Goal: Transaction & Acquisition: Purchase product/service

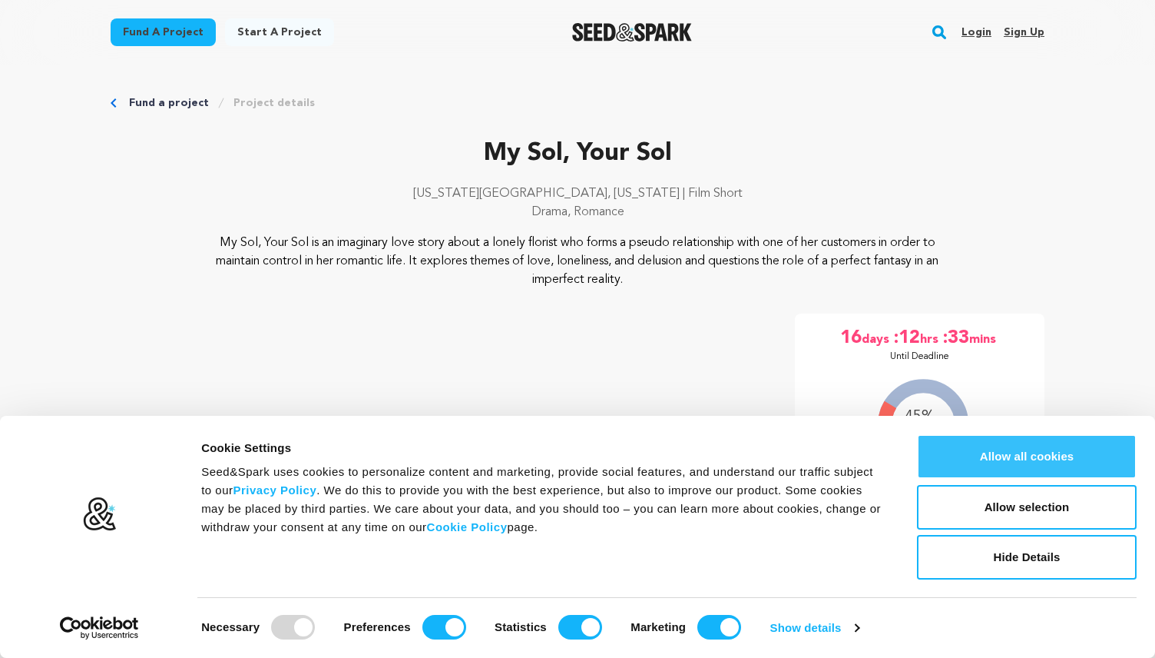
click at [972, 454] on button "Allow all cookies" at bounding box center [1027, 456] width 220 height 45
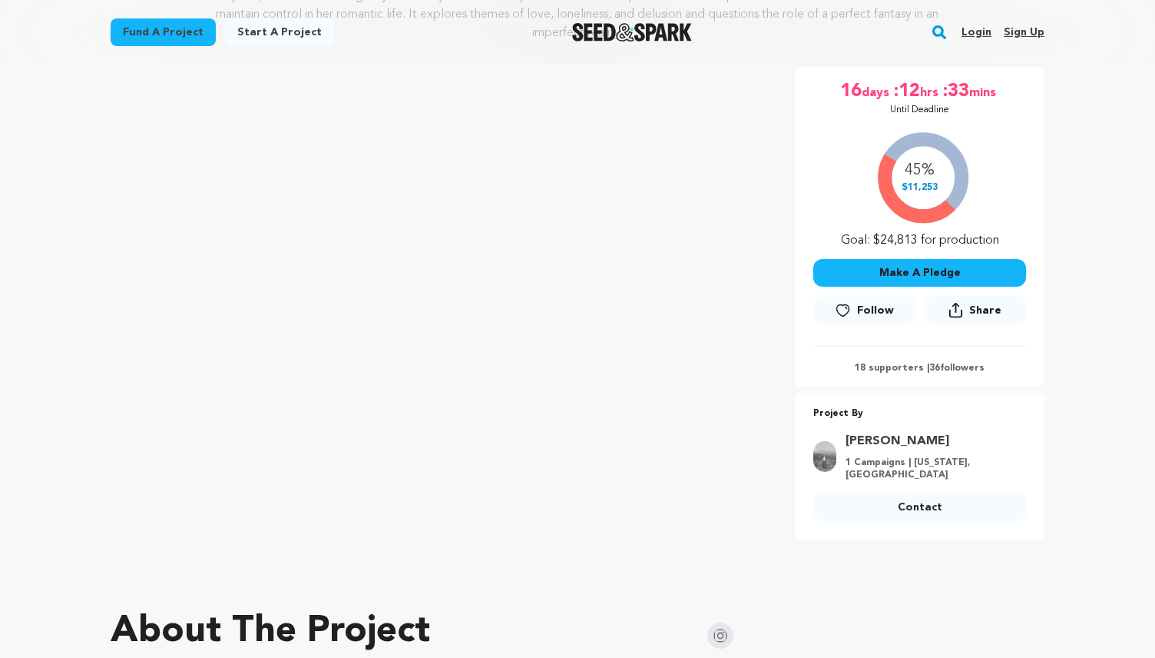
scroll to position [247, 0]
click at [970, 277] on button "Make A Pledge" at bounding box center [919, 273] width 213 height 28
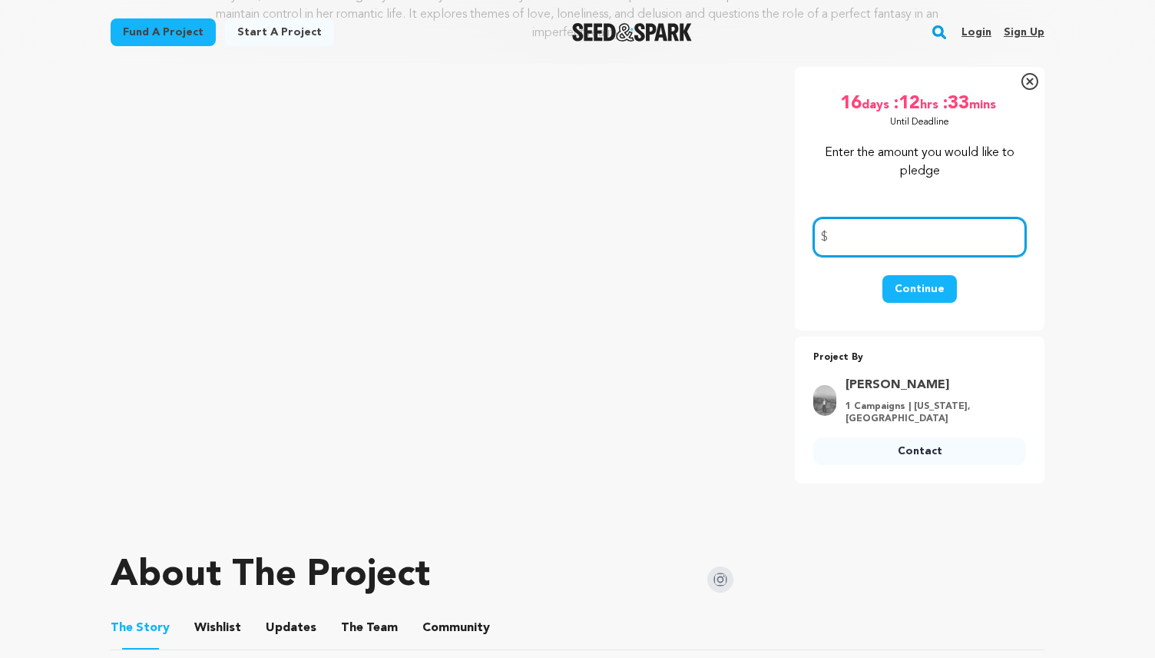
click at [940, 243] on input "number" at bounding box center [919, 236] width 213 height 39
type input "50"
click at [920, 285] on button "Continue" at bounding box center [920, 289] width 75 height 28
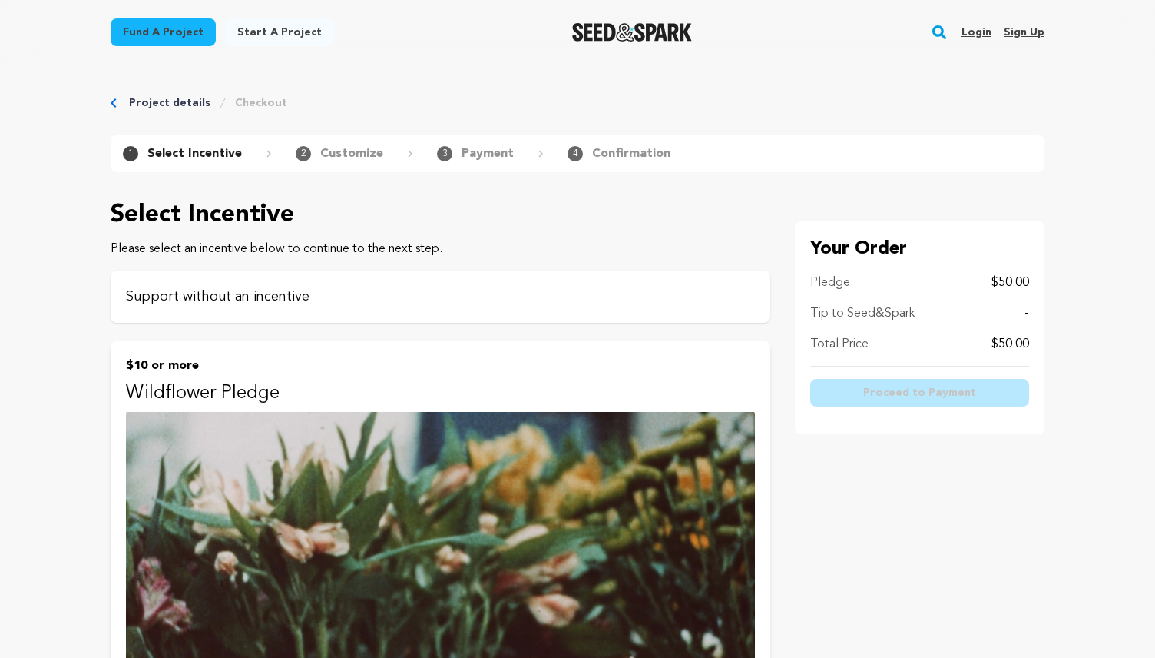
click at [268, 313] on div "Support without an incentive" at bounding box center [441, 296] width 660 height 52
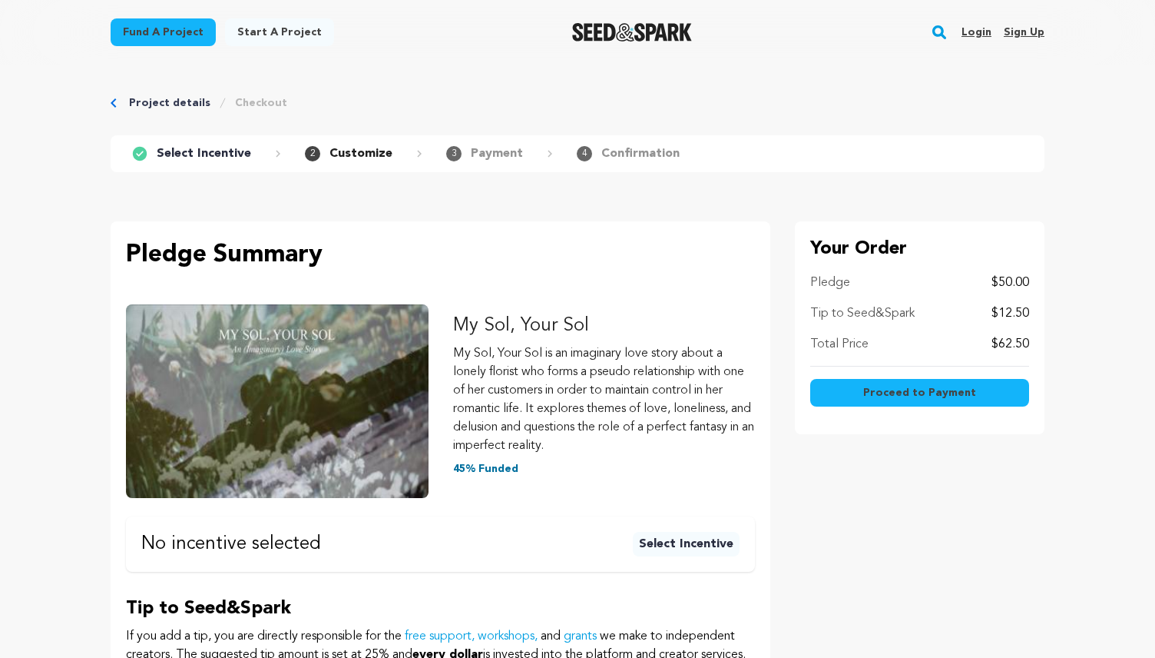
scroll to position [17, 0]
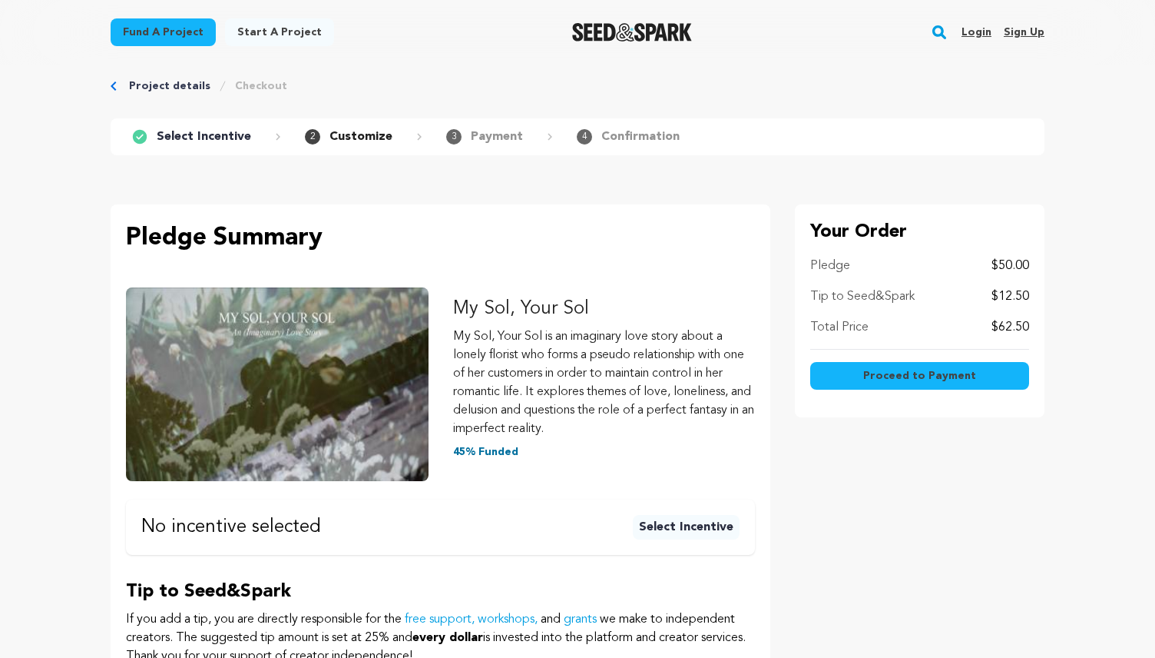
click at [930, 375] on span "Proceed to Payment" at bounding box center [919, 375] width 113 height 15
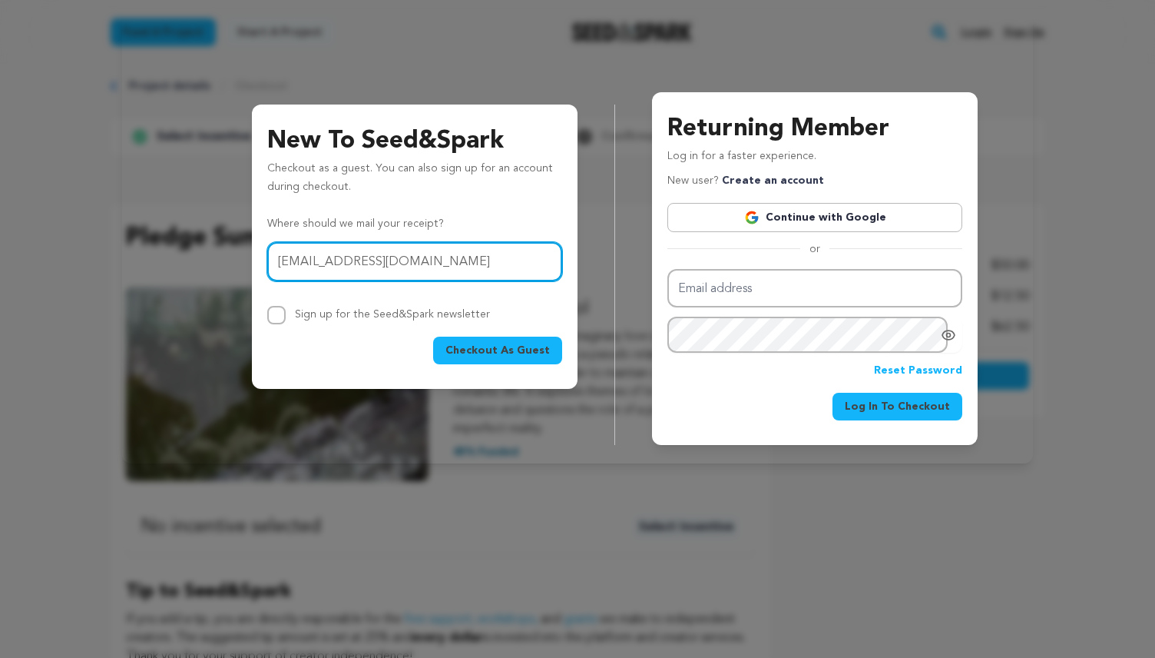
type input "evan.ciniello@gmail.com"
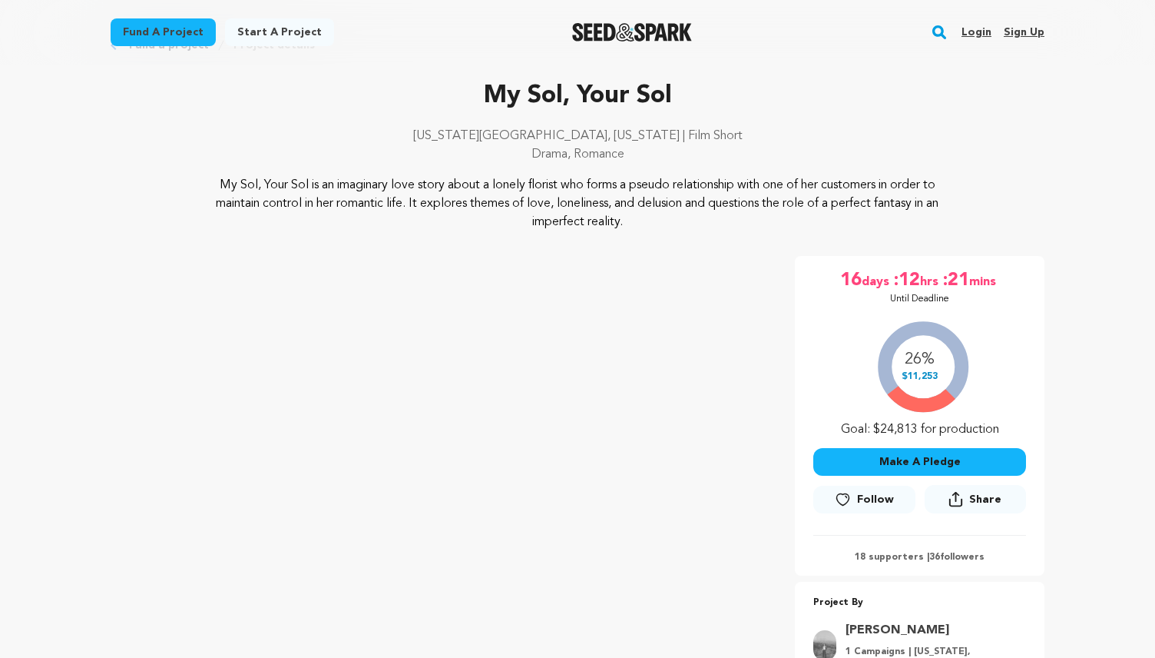
scroll to position [64, 0]
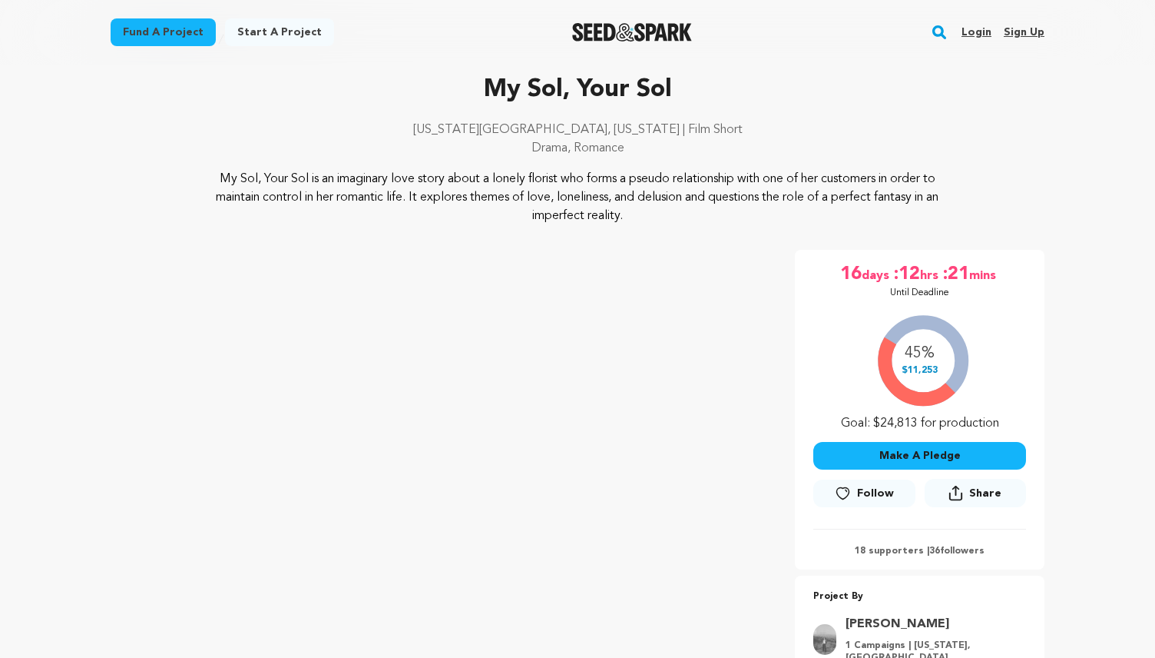
click at [909, 456] on button "Make A Pledge" at bounding box center [919, 456] width 213 height 28
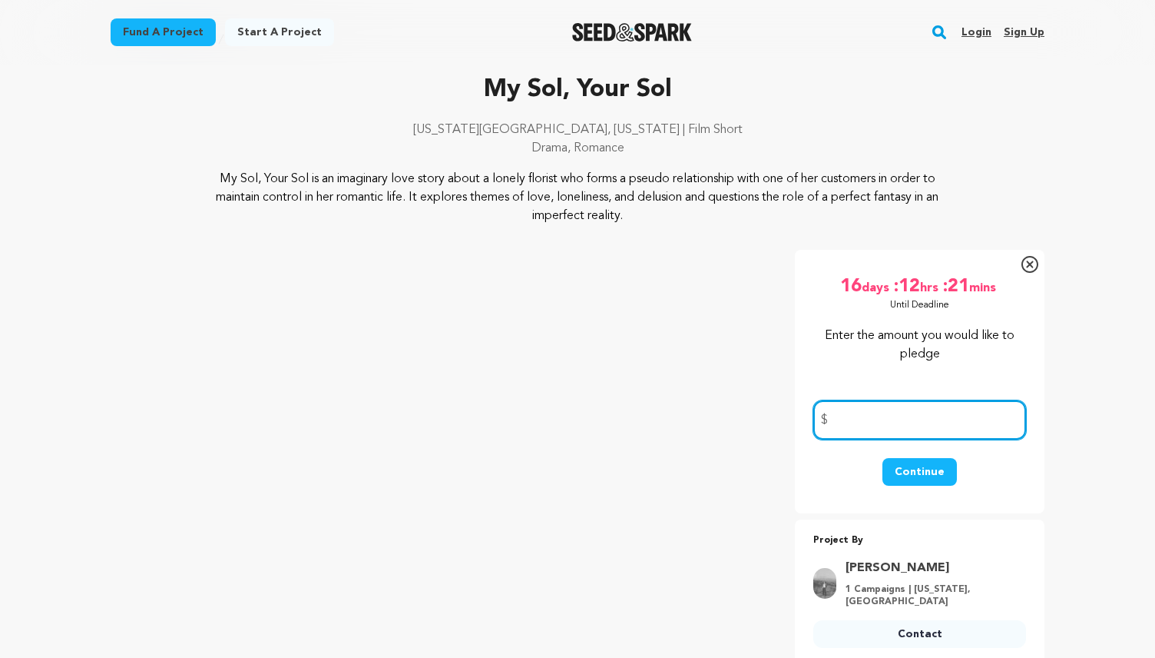
click at [893, 428] on input "number" at bounding box center [919, 419] width 213 height 39
type input "75"
click at [914, 479] on button "Continue" at bounding box center [920, 472] width 75 height 28
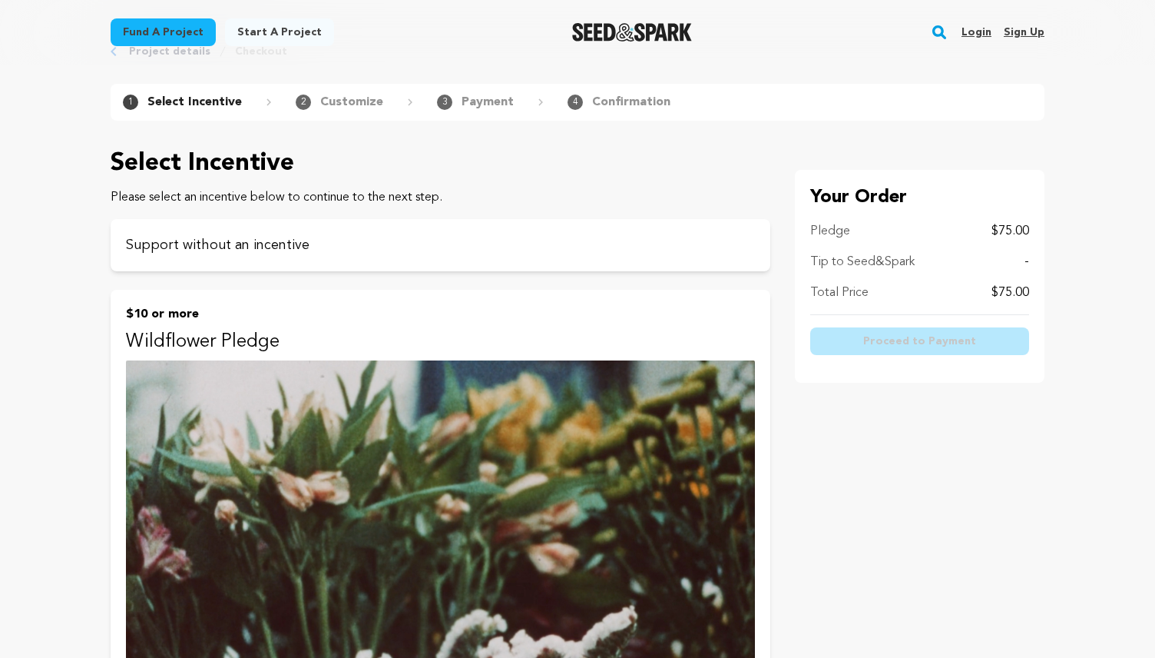
scroll to position [59, 0]
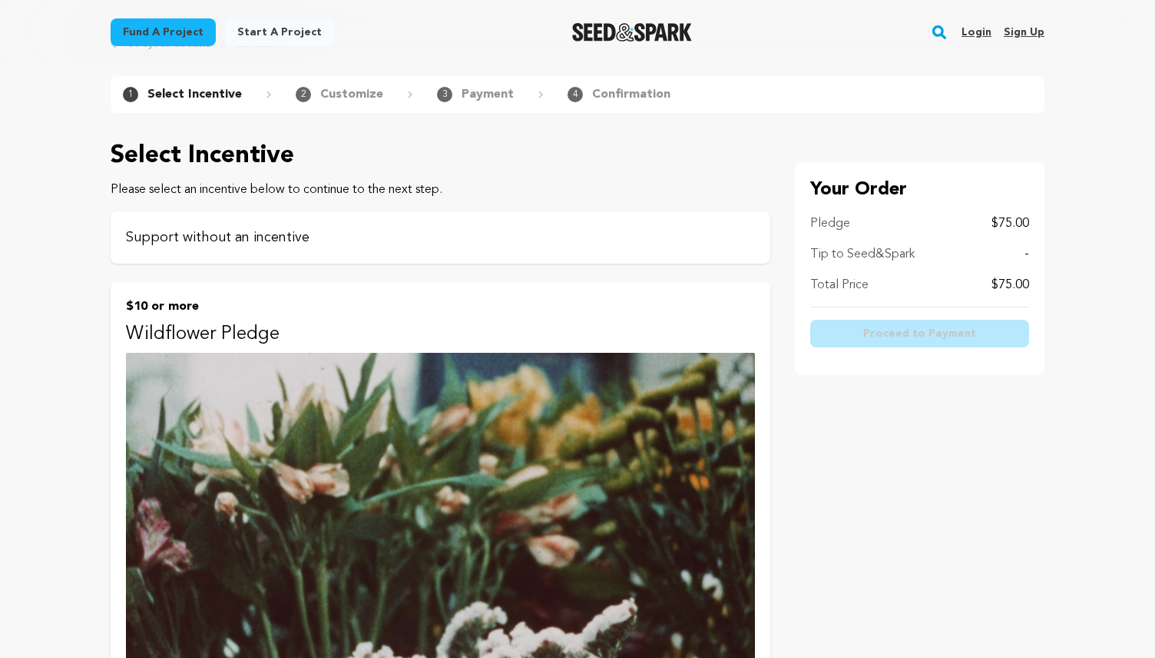
click at [746, 241] on p "Support without an incentive" at bounding box center [440, 238] width 629 height 22
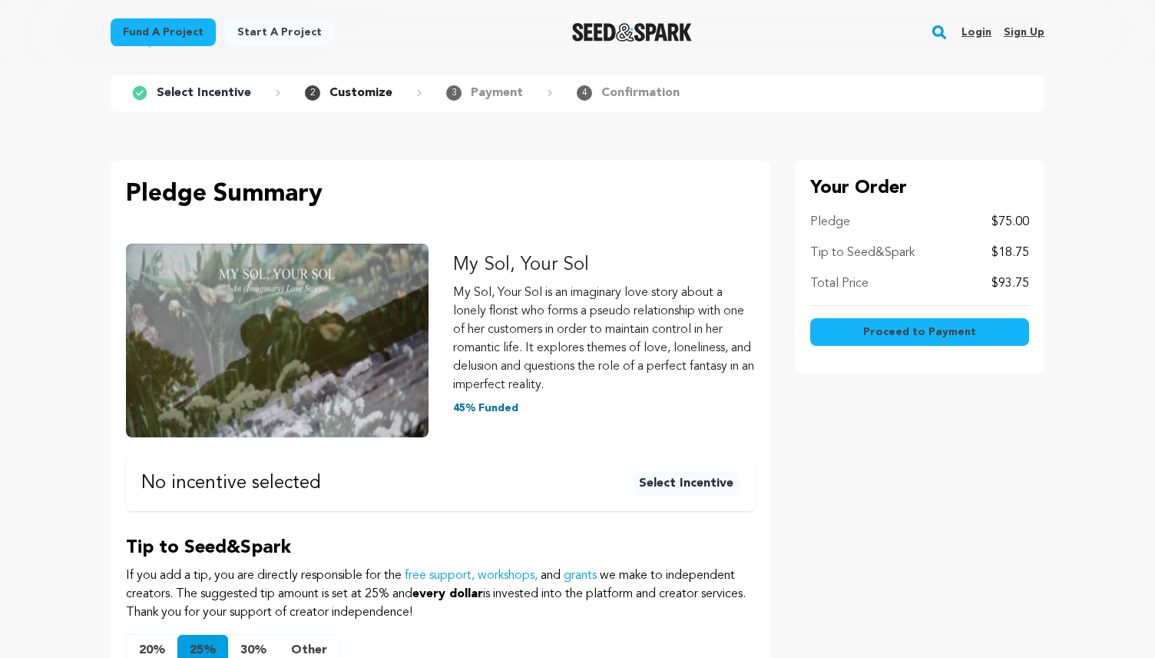
scroll to position [63, 0]
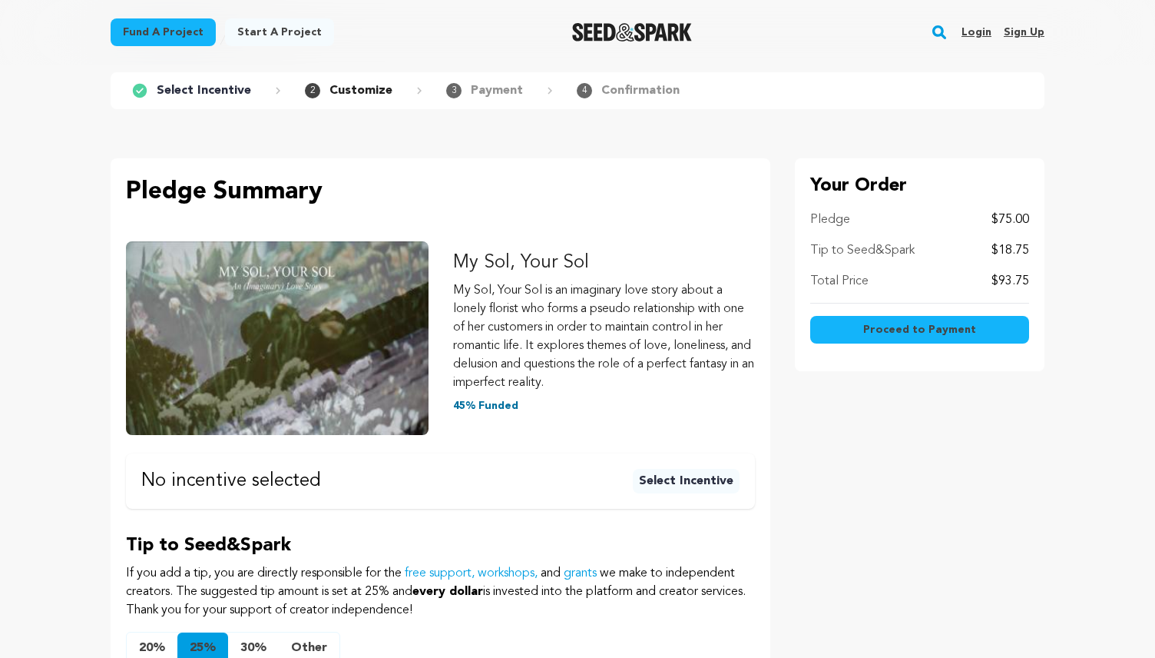
click at [913, 326] on span "Proceed to Payment" at bounding box center [919, 329] width 113 height 15
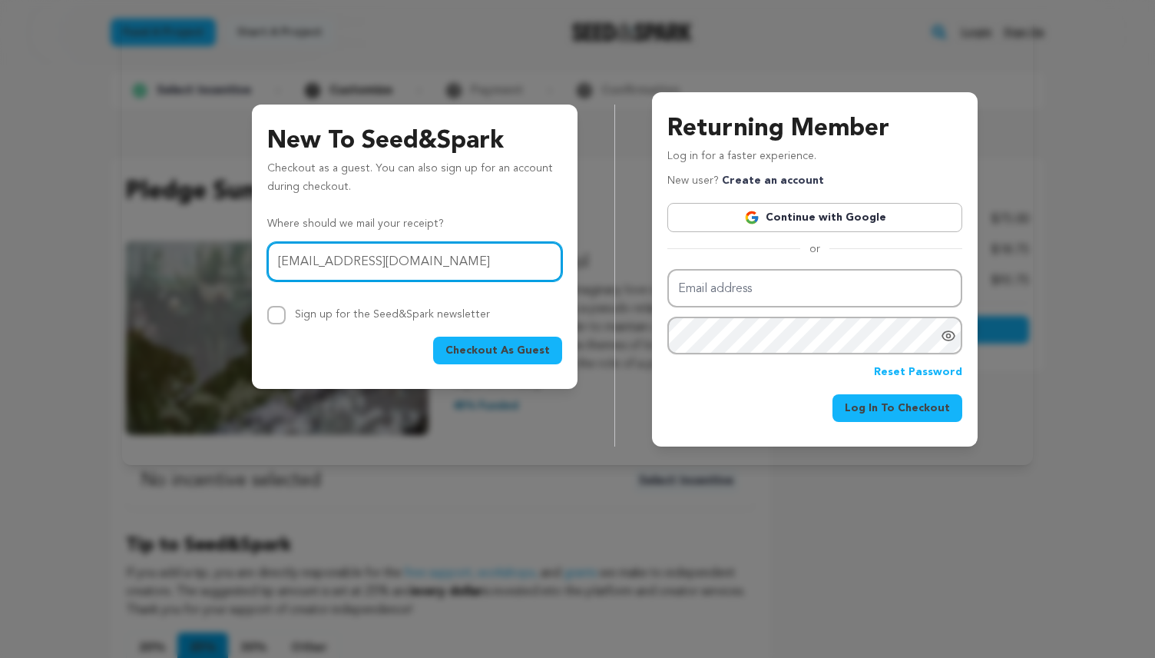
type input "evan@evanciniello.ca"
drag, startPoint x: 511, startPoint y: 351, endPoint x: 506, endPoint y: 297, distance: 54.7
click at [506, 297] on div "Where should we mail your receipt? Email address evan@evanciniello.ca Sign up f…" at bounding box center [414, 290] width 295 height 150
click at [507, 348] on span "Checkout As Guest" at bounding box center [498, 350] width 104 height 15
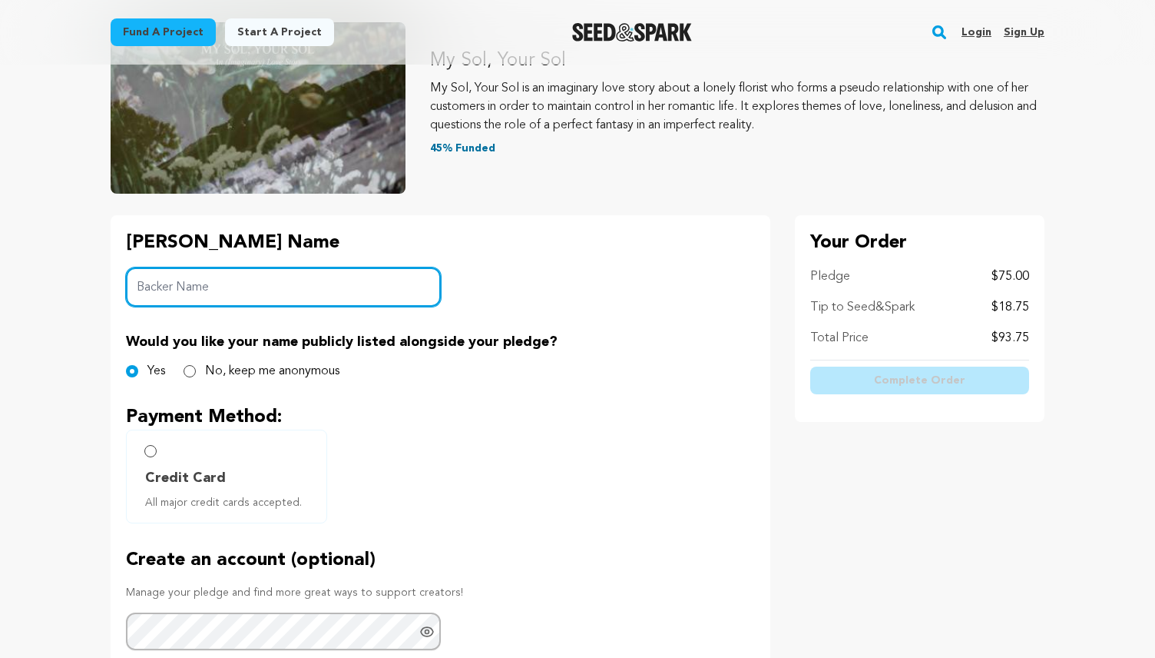
scroll to position [194, 0]
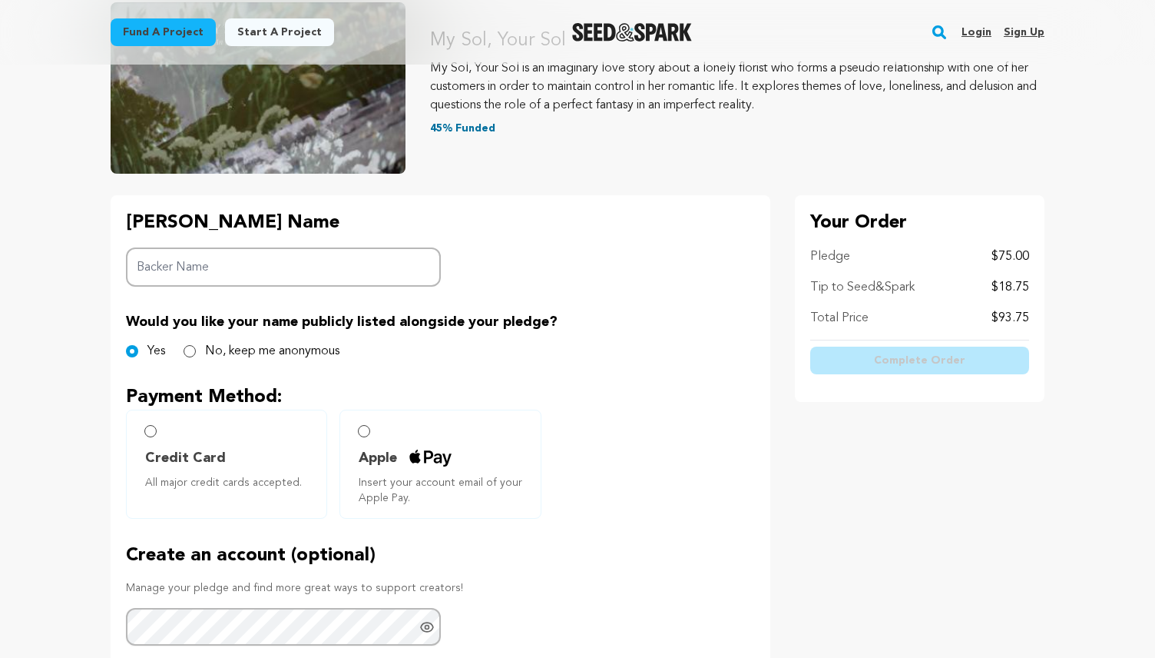
click at [466, 392] on p "Payment Method:" at bounding box center [440, 397] width 629 height 25
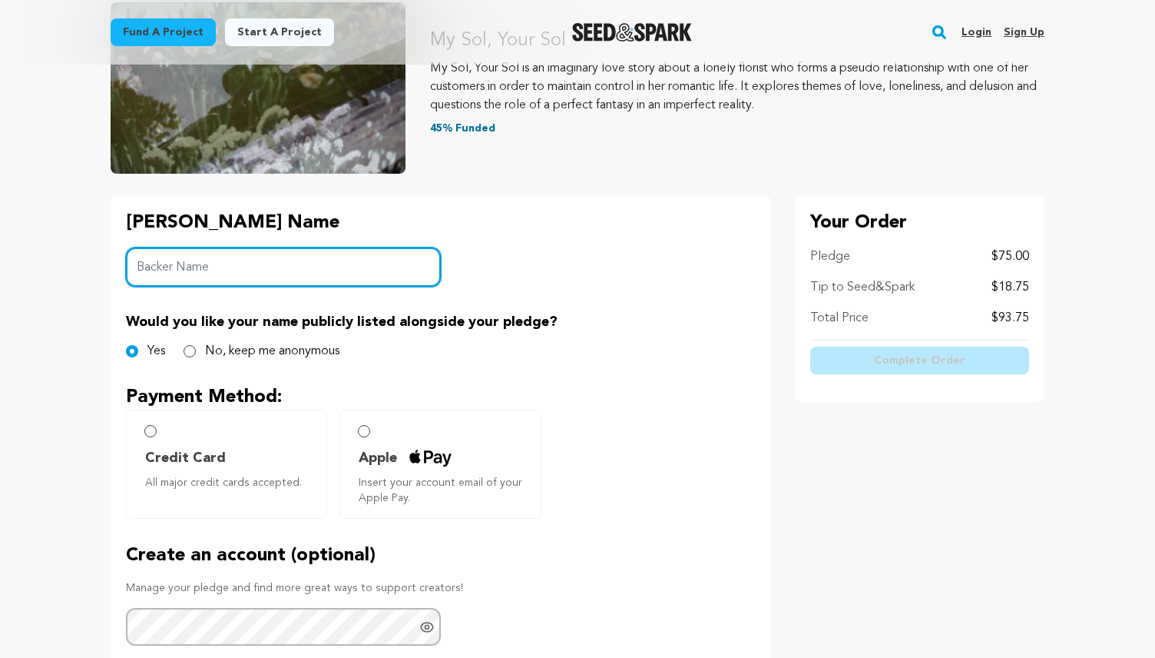
click at [301, 271] on input "Backer Name" at bounding box center [283, 266] width 315 height 39
type input "e"
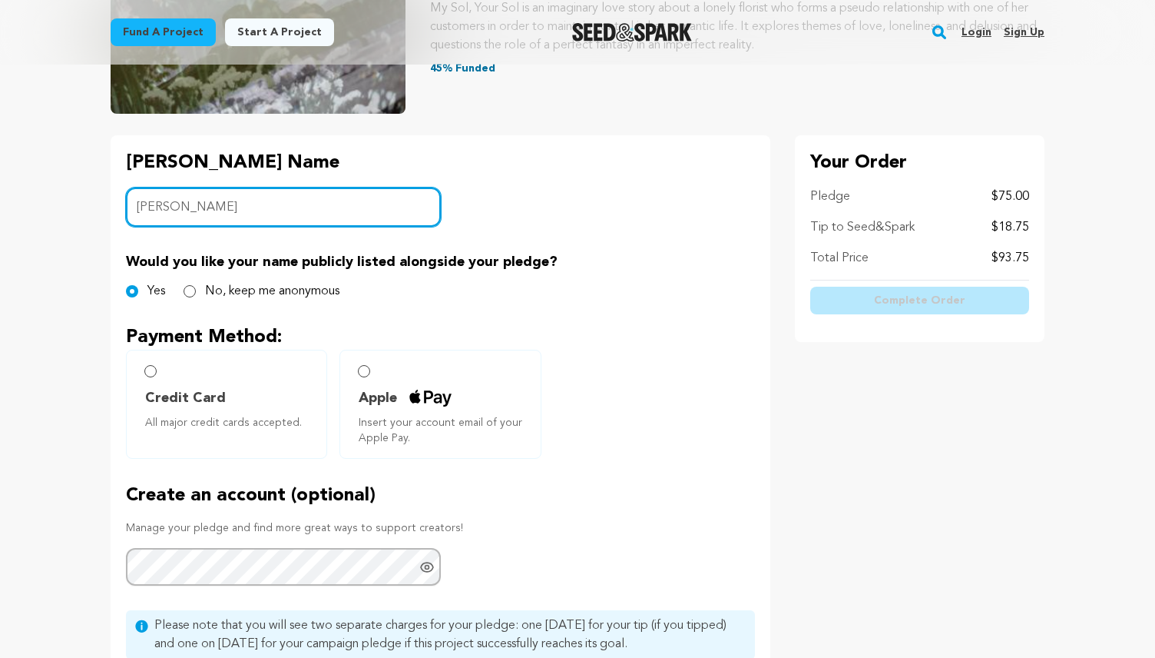
scroll to position [310, 0]
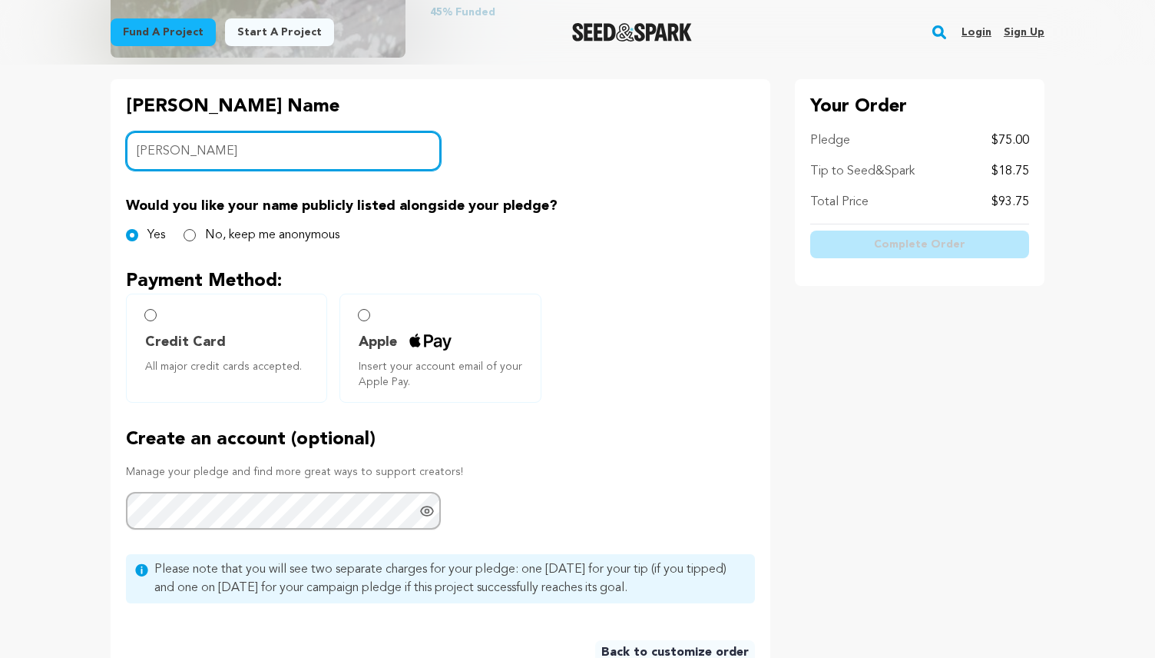
type input "[PERSON_NAME]"
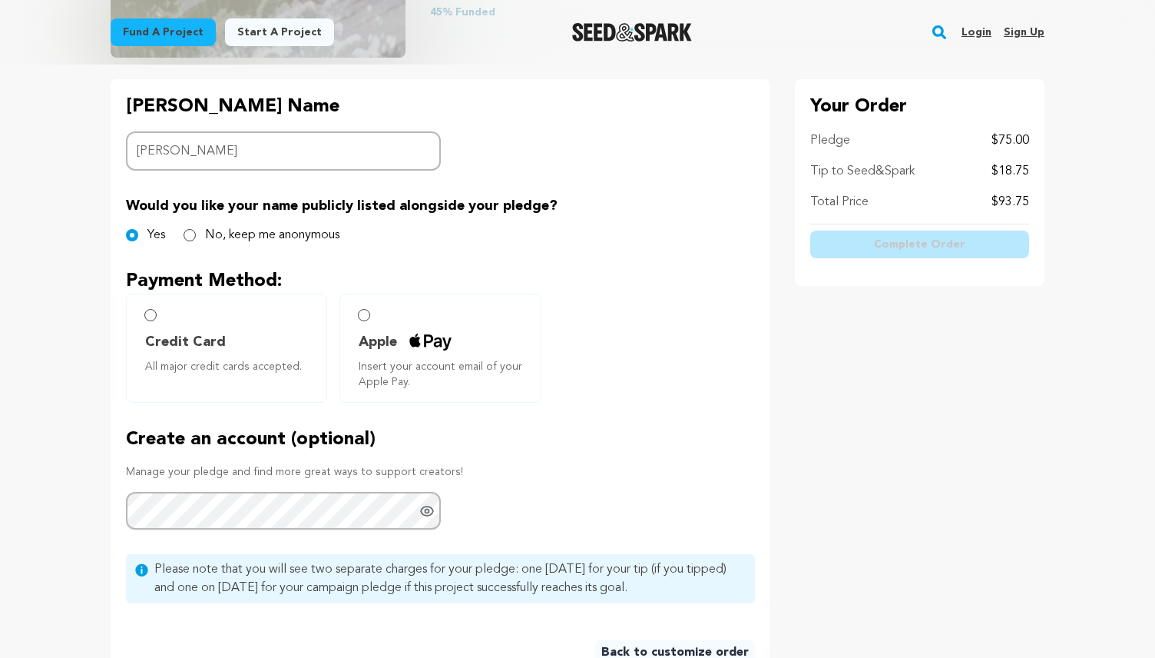
click at [154, 320] on input "Credit Card All major credit cards accepted." at bounding box center [150, 315] width 12 height 12
radio input "false"
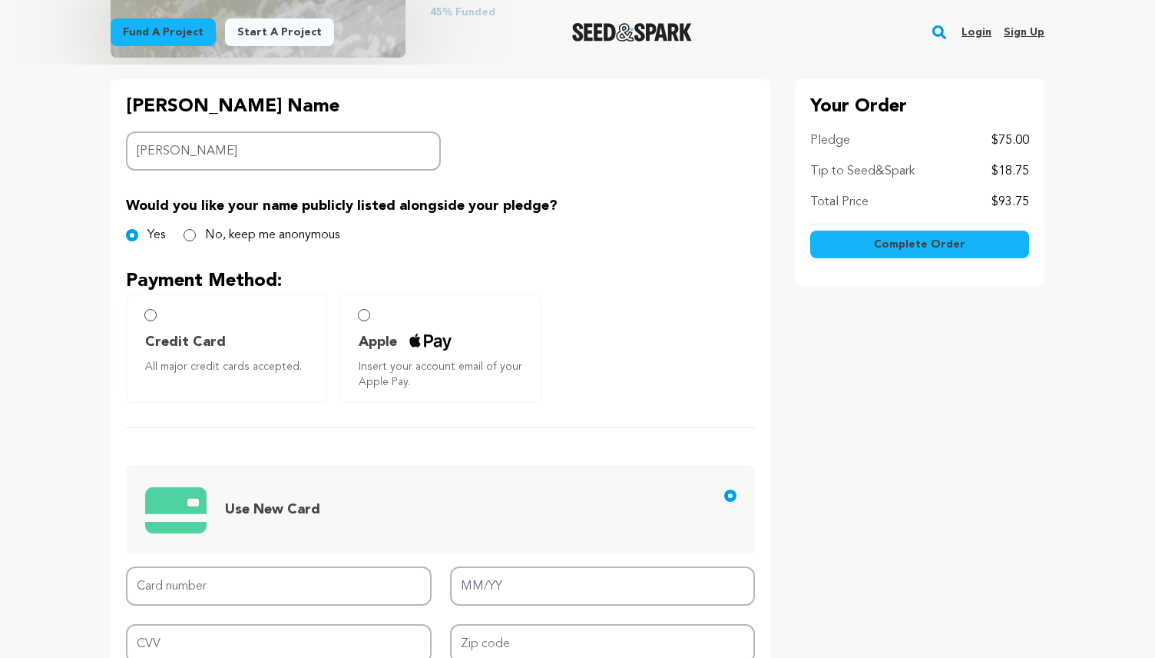
scroll to position [509, 0]
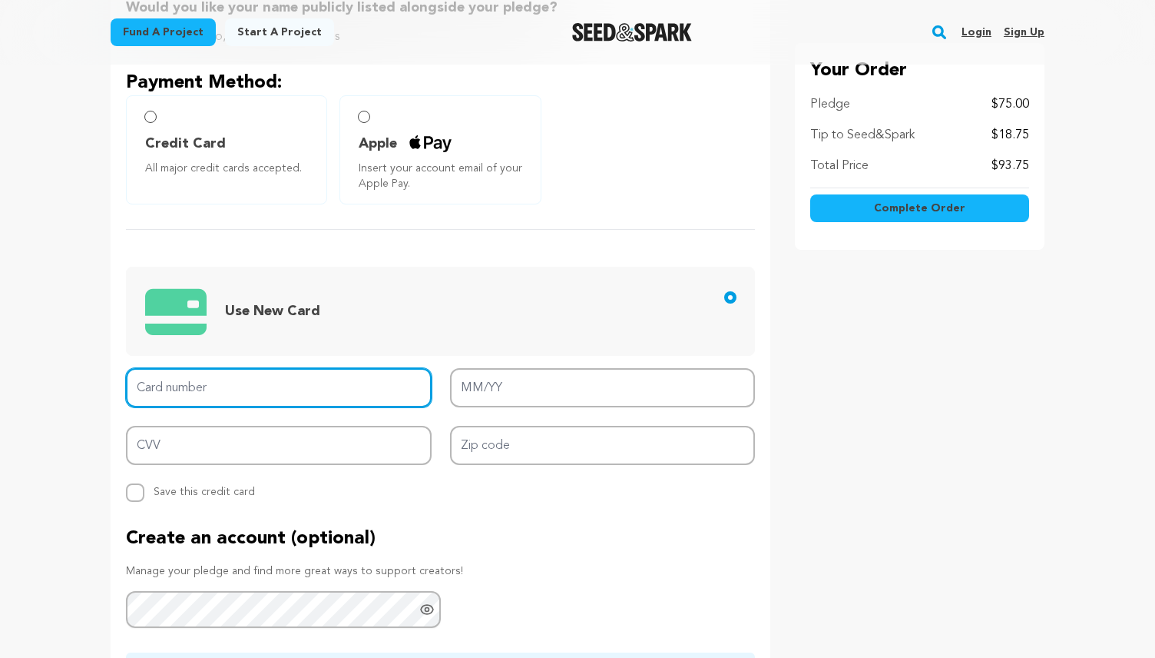
click at [217, 372] on input "Card number" at bounding box center [279, 387] width 306 height 39
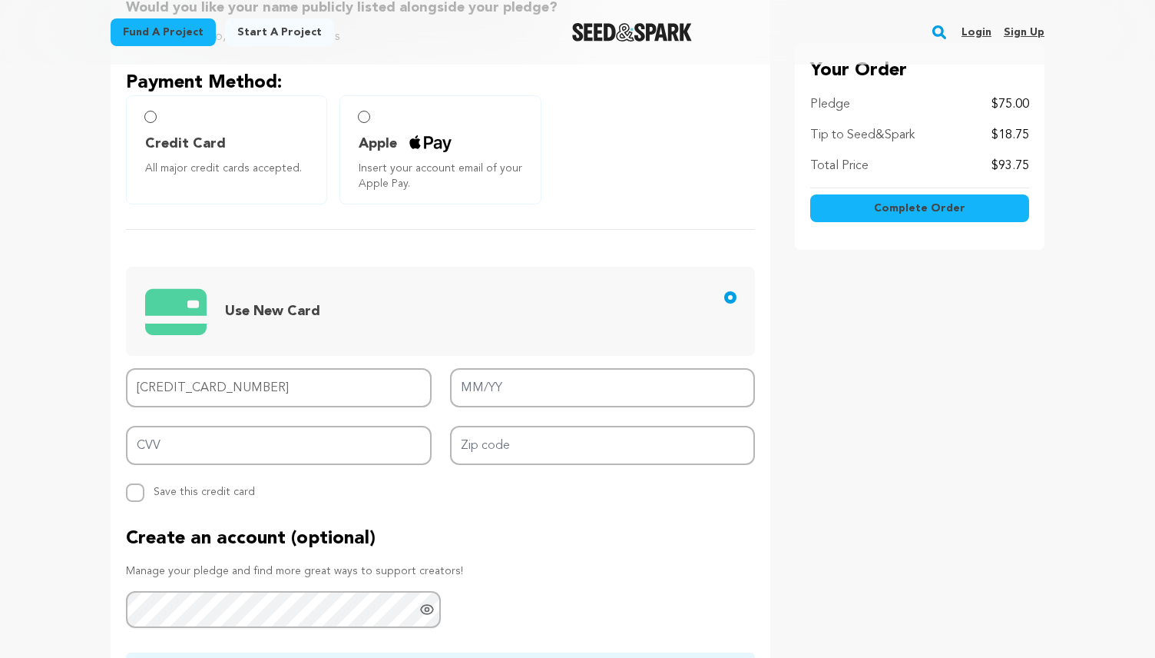
type input "[CREDIT_CARD_NUMBER]"
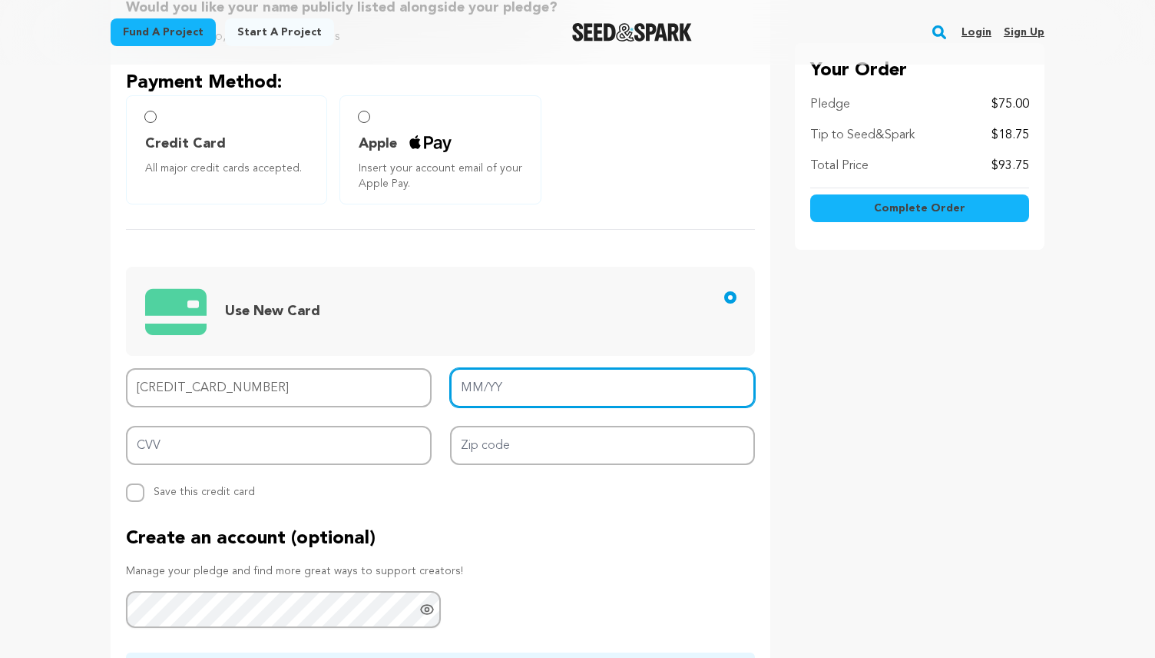
type input "09/29"
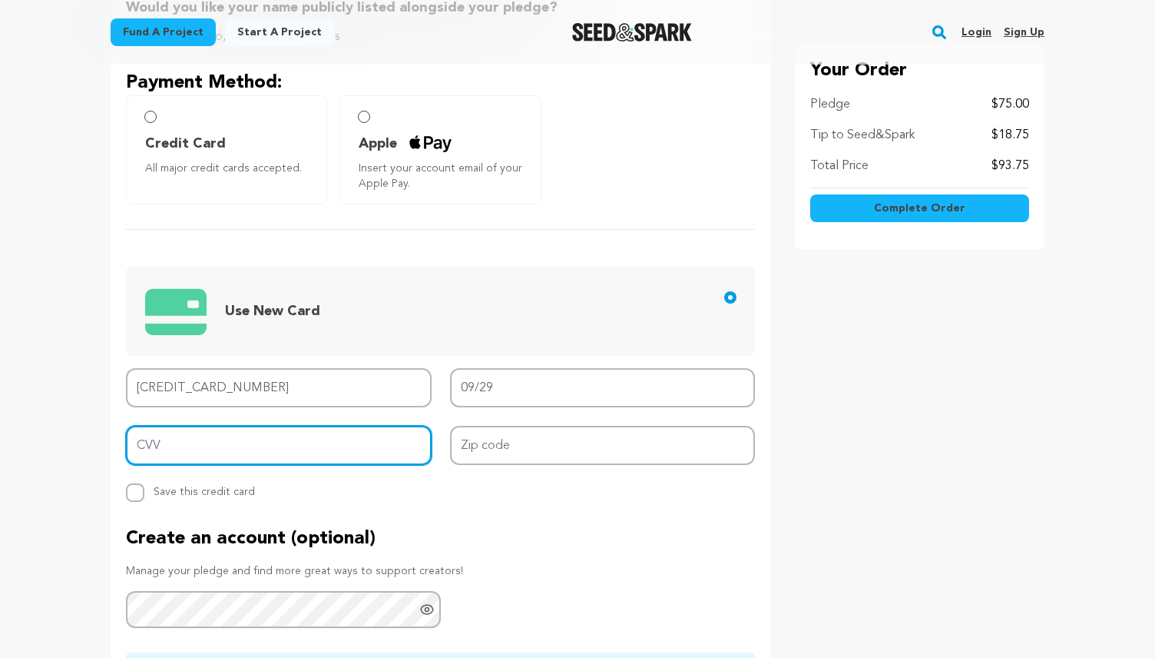
type input "8031"
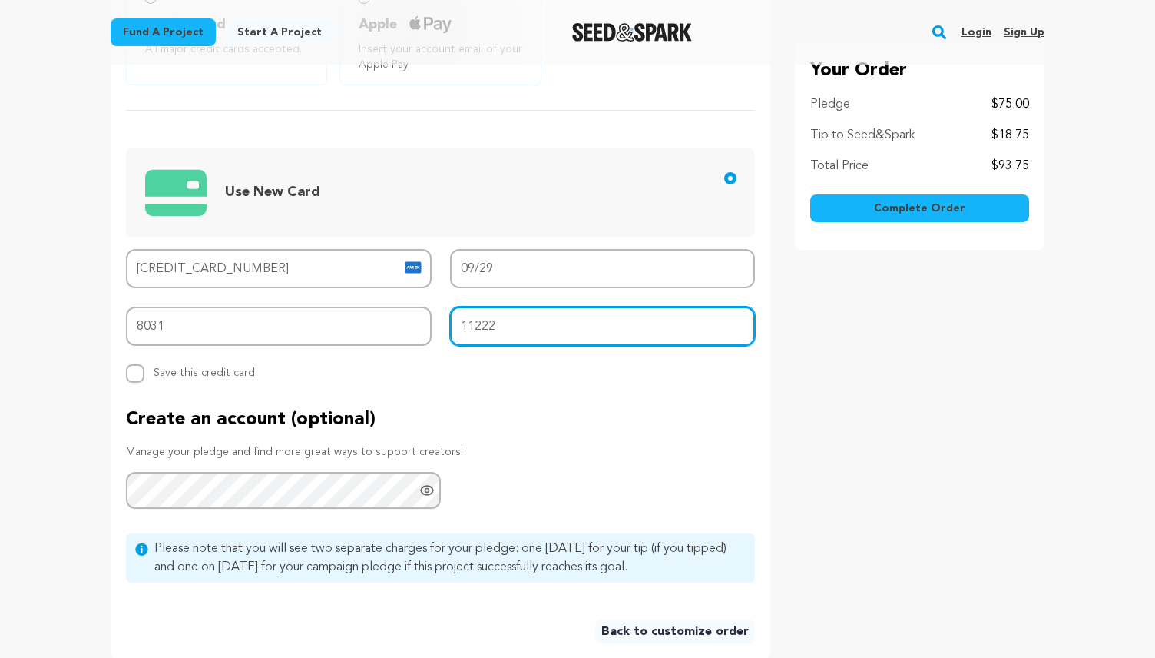
scroll to position [681, 0]
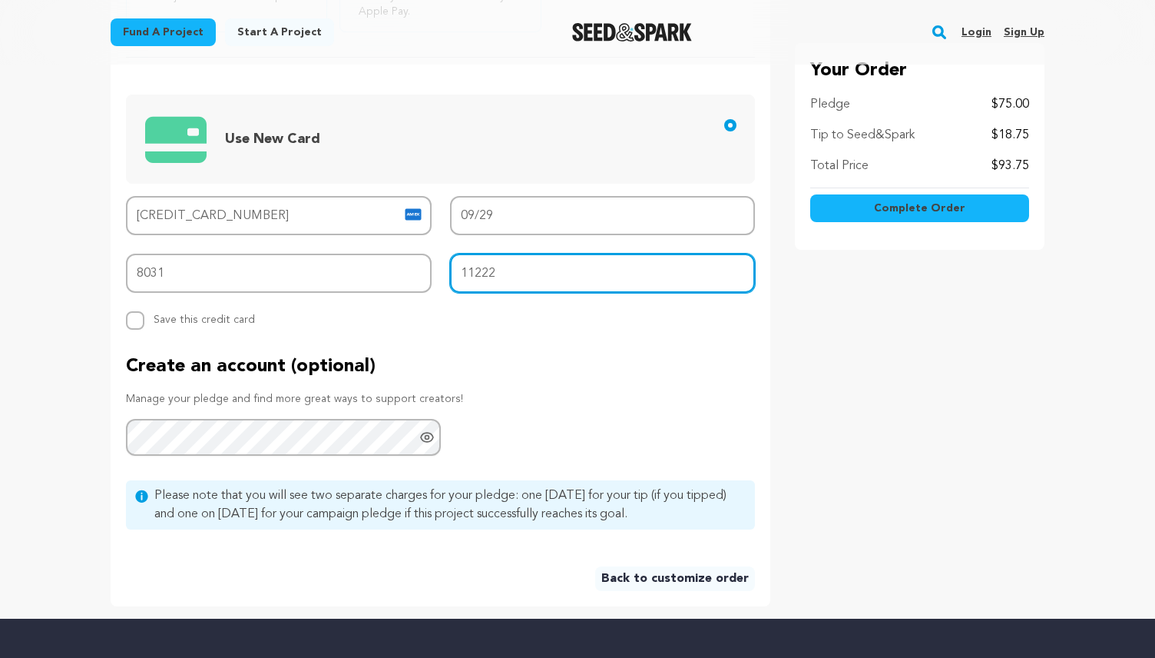
type input "11222"
click at [131, 327] on input "Replace saved credit card Save this credit card" at bounding box center [135, 320] width 18 height 18
checkbox input "true"
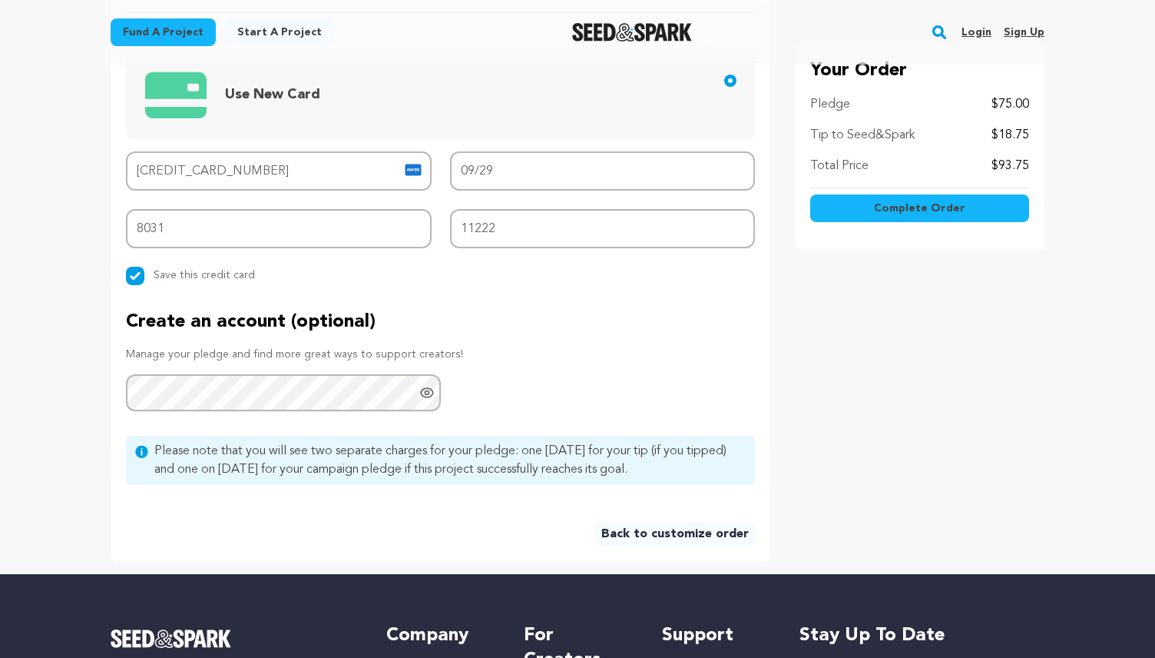
scroll to position [746, 0]
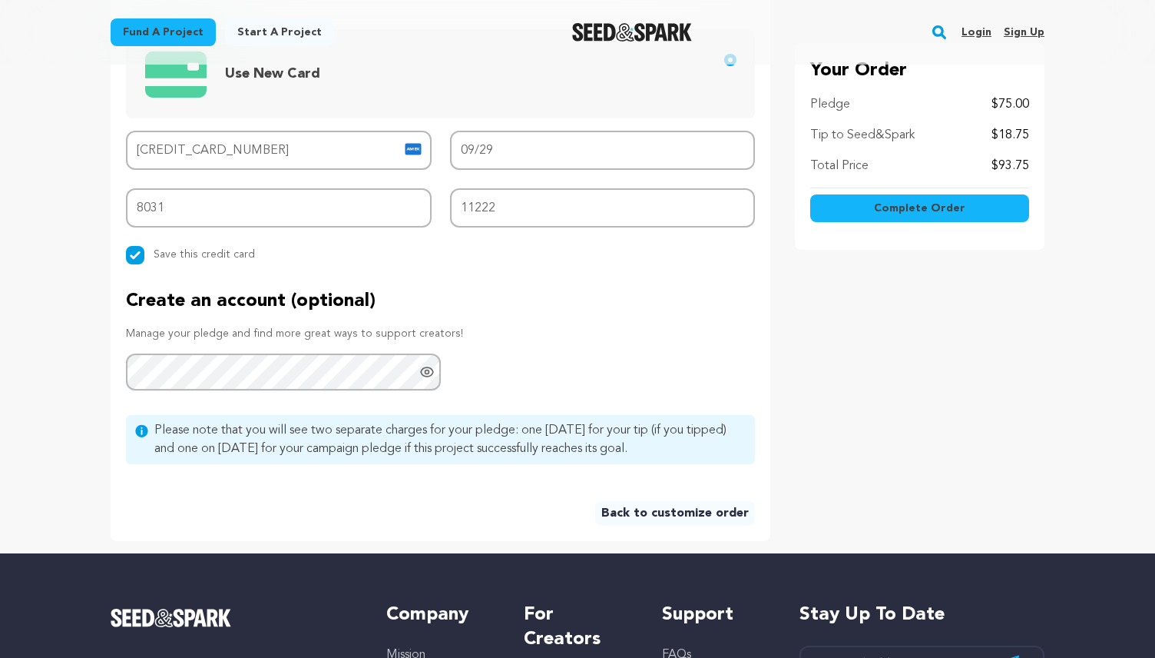
click at [287, 442] on span "Please note that you will see two separate charges for your pledge: one today f…" at bounding box center [449, 439] width 591 height 37
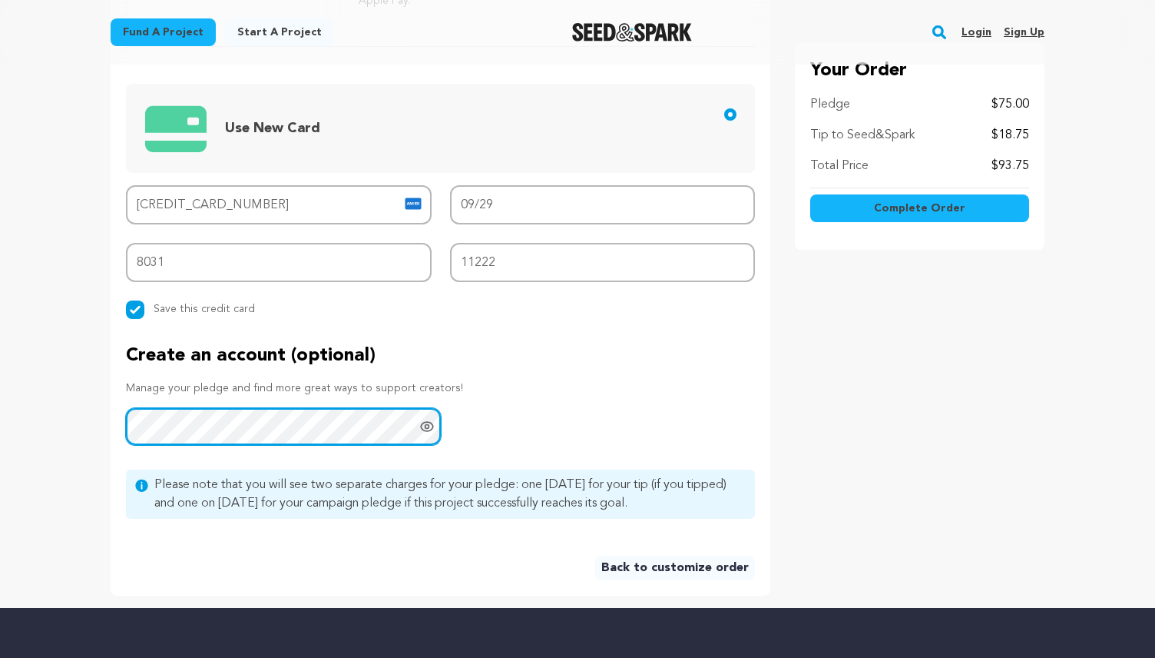
scroll to position [581, 0]
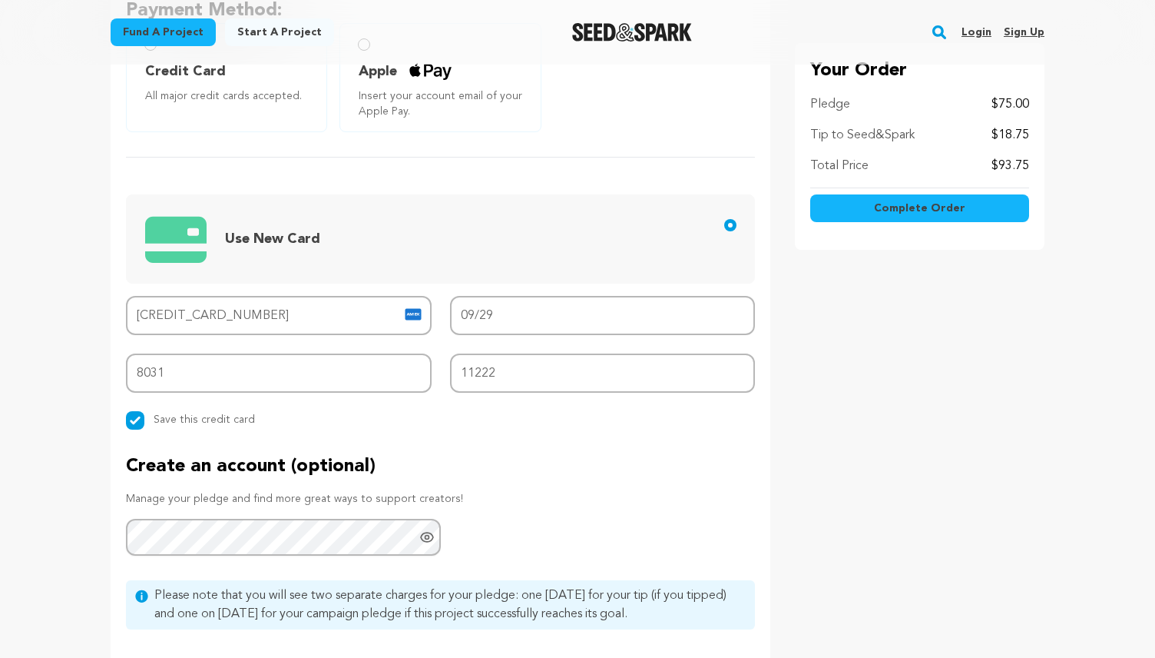
click at [913, 210] on span "Complete Order" at bounding box center [919, 207] width 91 height 15
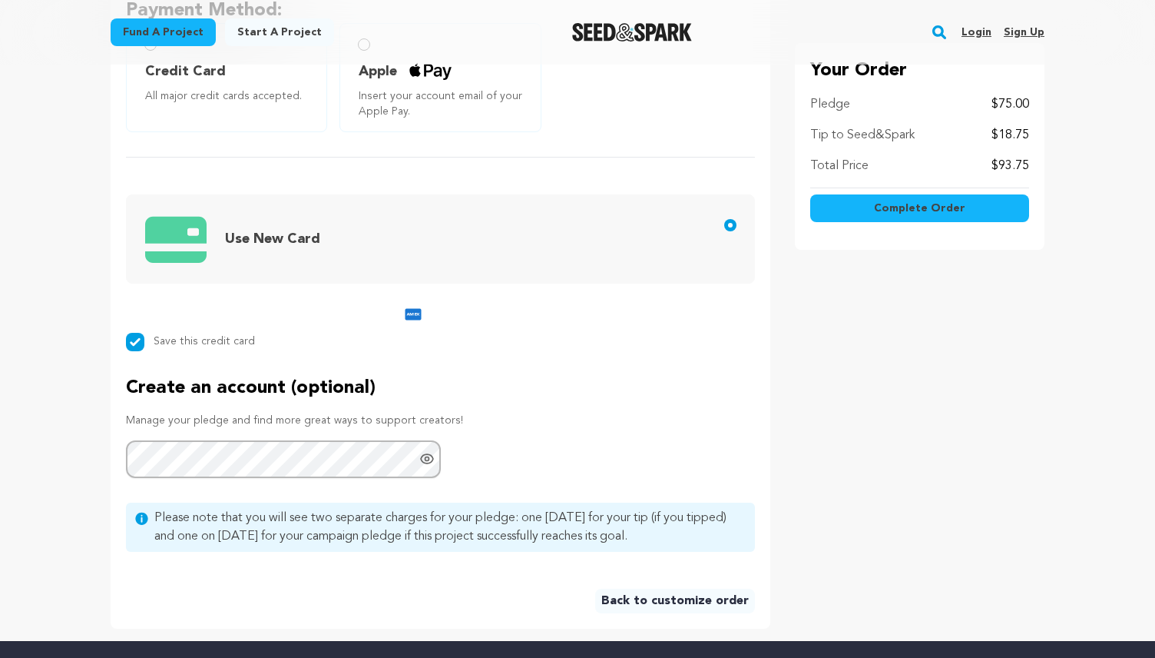
click at [901, 207] on span "Complete Order" at bounding box center [919, 207] width 91 height 15
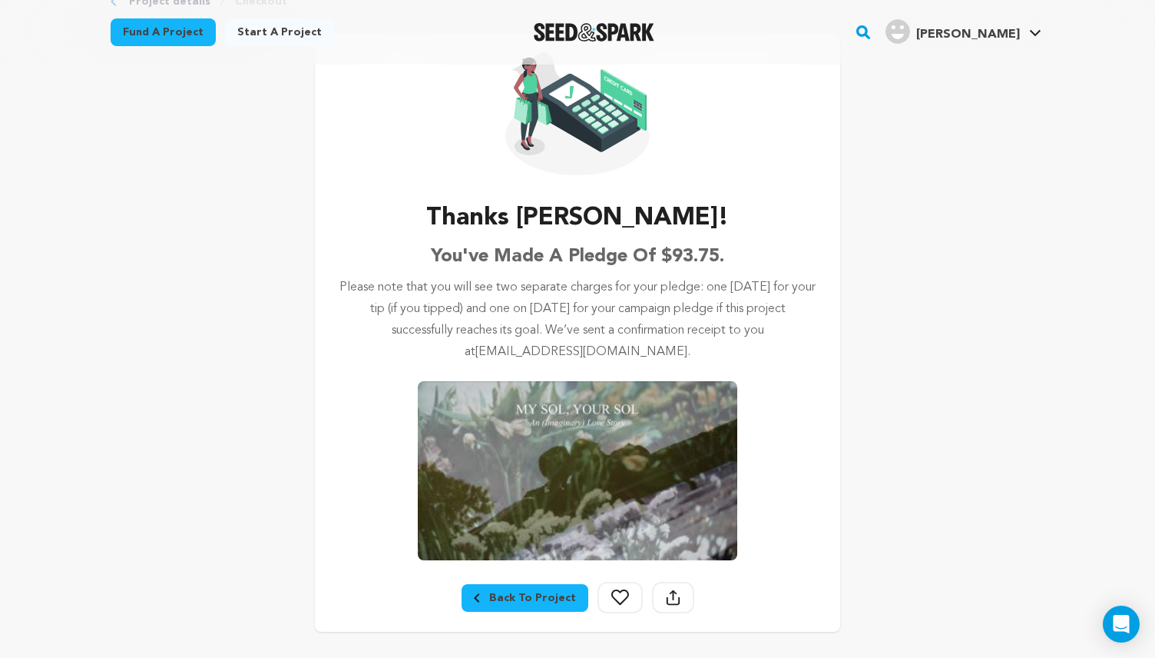
scroll to position [247, 0]
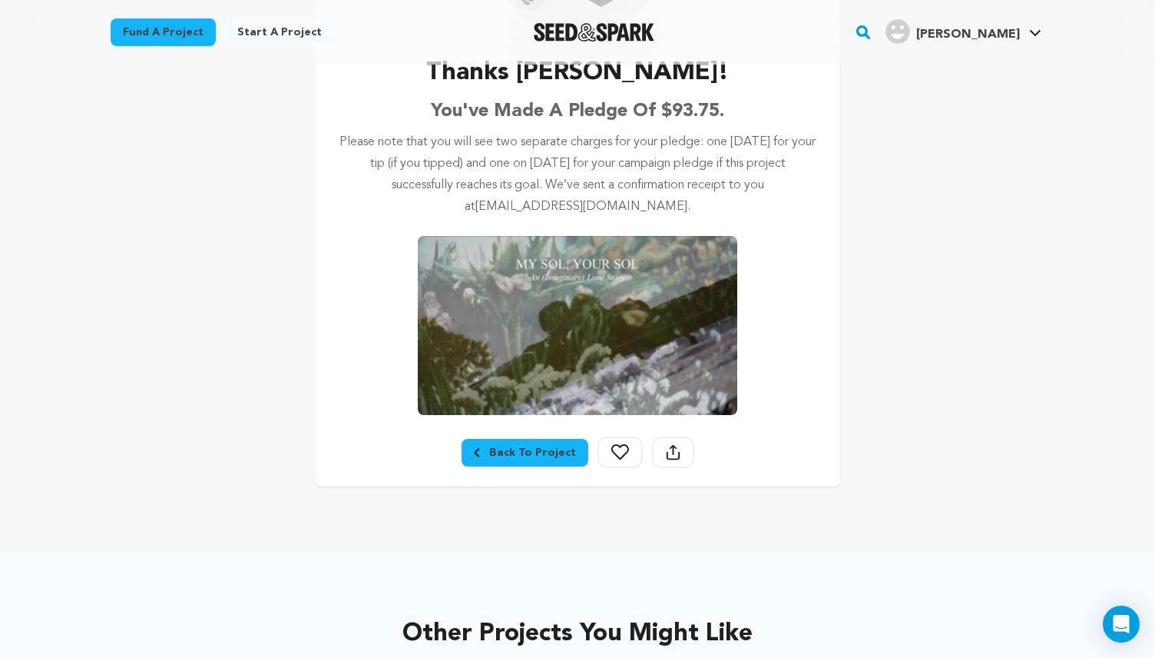
click at [538, 452] on div "Back To Project" at bounding box center [525, 452] width 102 height 15
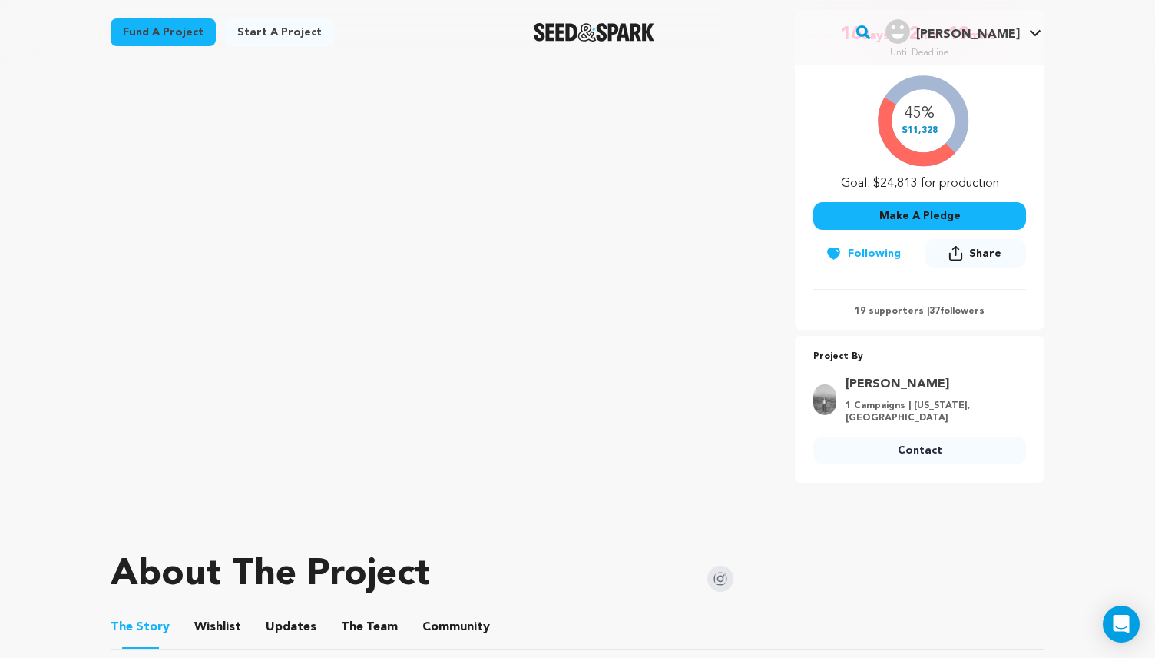
scroll to position [359, 0]
